Goal: Task Accomplishment & Management: Use online tool/utility

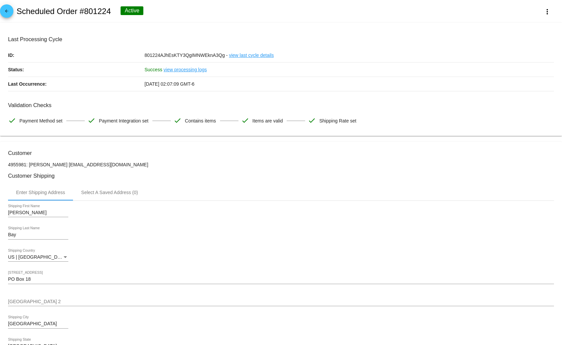
scroll to position [490, 0]
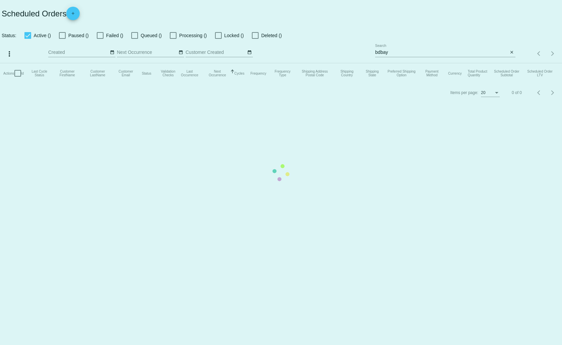
click at [393, 63] on mat-table "Actions Id Last Cycle Status Customer FirstName Customer LastName Customer Emai…" at bounding box center [281, 73] width 562 height 20
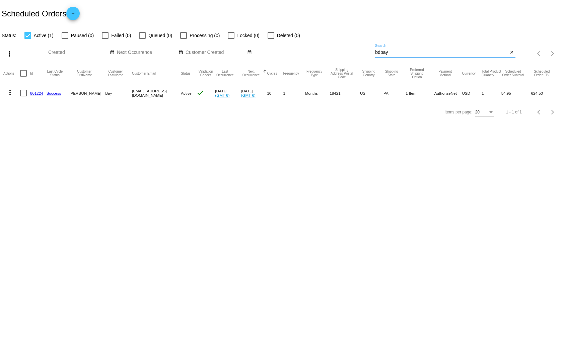
click at [391, 51] on input "bdbay" at bounding box center [441, 52] width 133 height 5
type input "b"
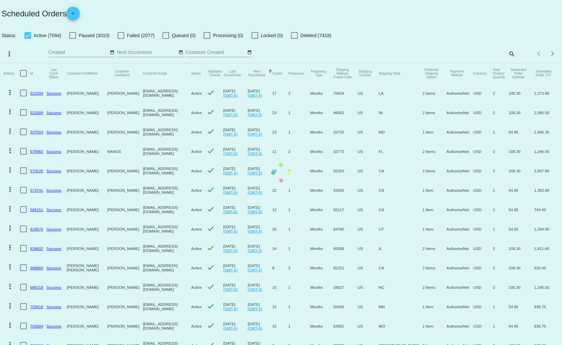
click at [508, 63] on mat-table "Actions Id Last Cycle Status Customer FirstName Customer LastName Customer Emai…" at bounding box center [281, 267] width 562 height 409
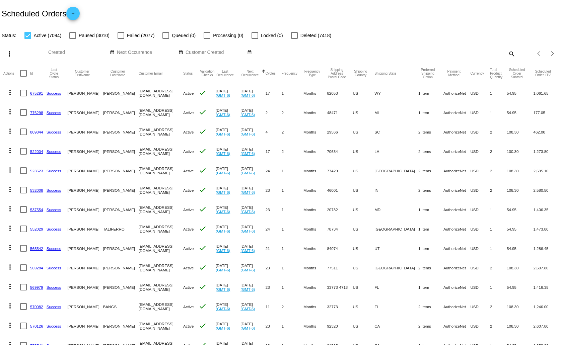
click at [508, 52] on mat-icon "search" at bounding box center [512, 54] width 8 height 10
click at [387, 51] on input "Search" at bounding box center [445, 52] width 140 height 5
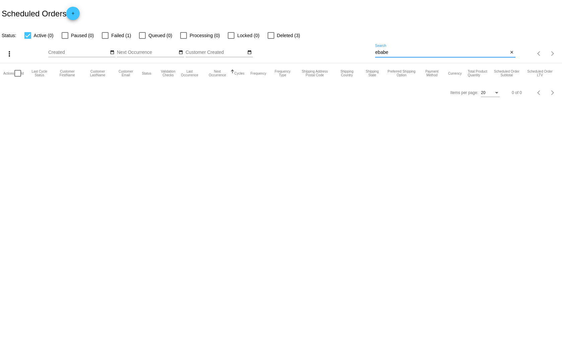
type input "ebabe"
